Goal: Task Accomplishment & Management: Manage account settings

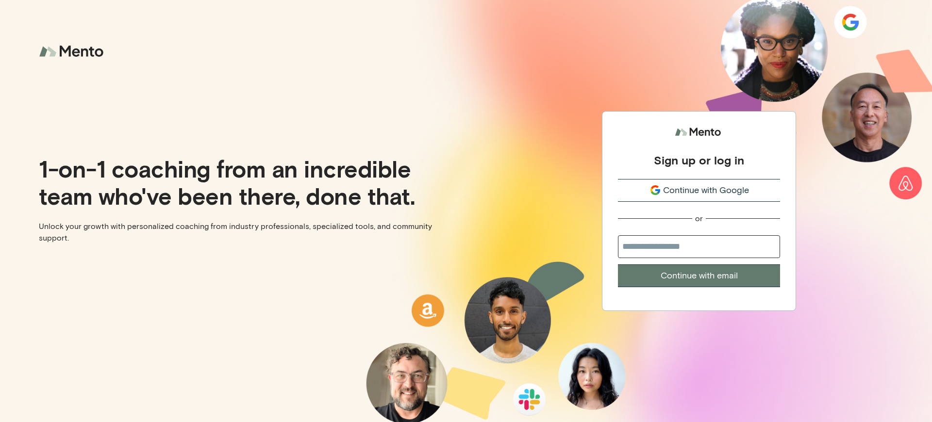
click at [699, 160] on div "Sign up or log in" at bounding box center [699, 160] width 90 height 15
